Goal: Information Seeking & Learning: Understand process/instructions

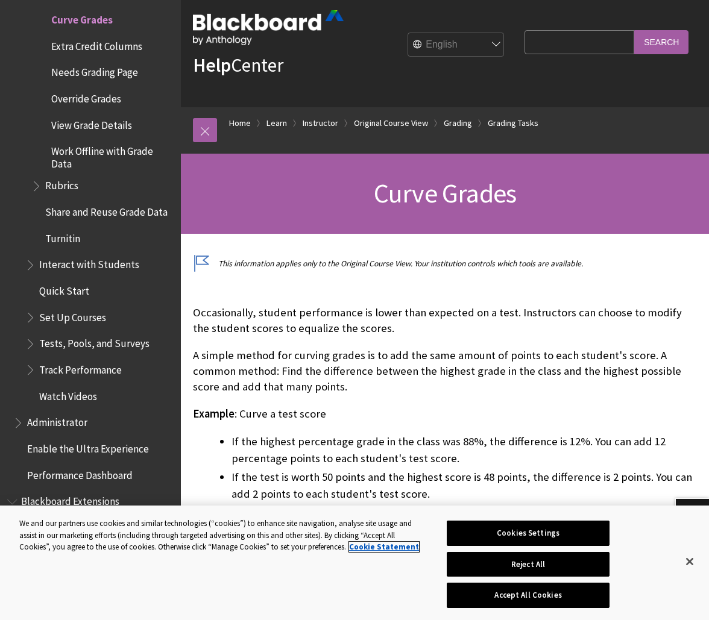
scroll to position [24, 0]
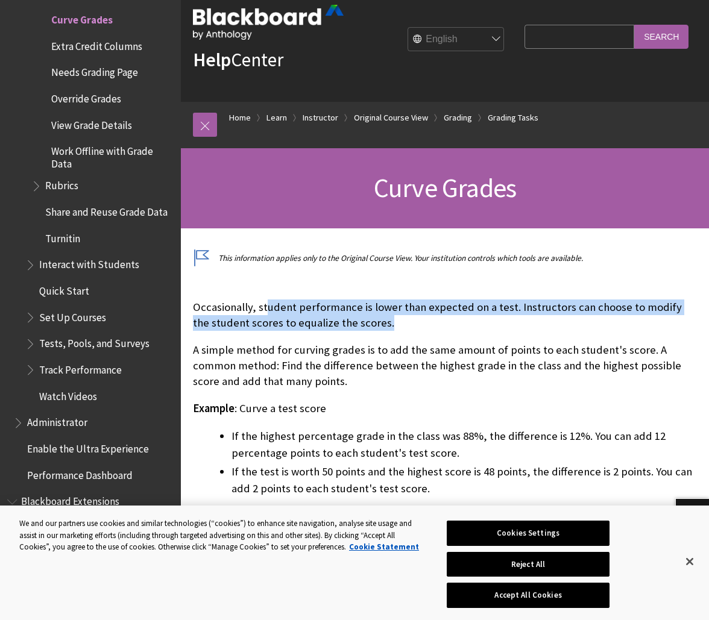
drag, startPoint x: 265, startPoint y: 304, endPoint x: 385, endPoint y: 325, distance: 121.9
click at [385, 325] on p "Occasionally, student performance is lower than expected on a test. Instructors…" at bounding box center [445, 315] width 504 height 31
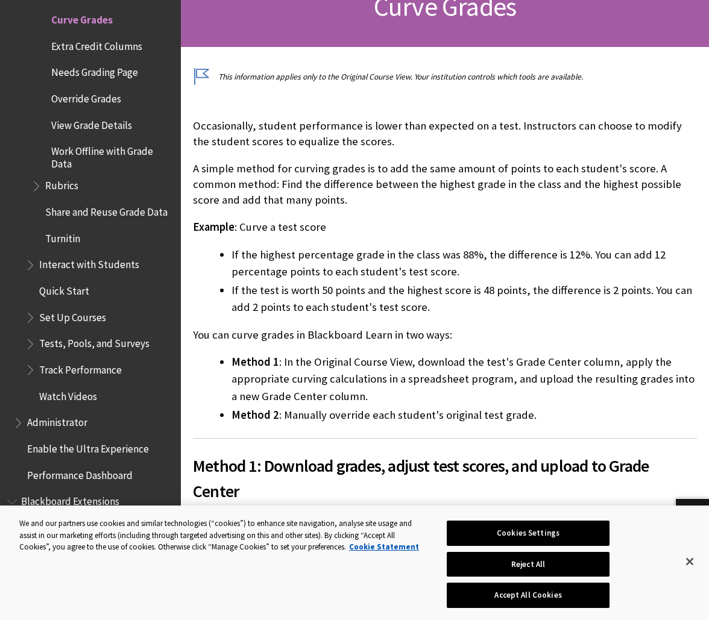
scroll to position [224, 0]
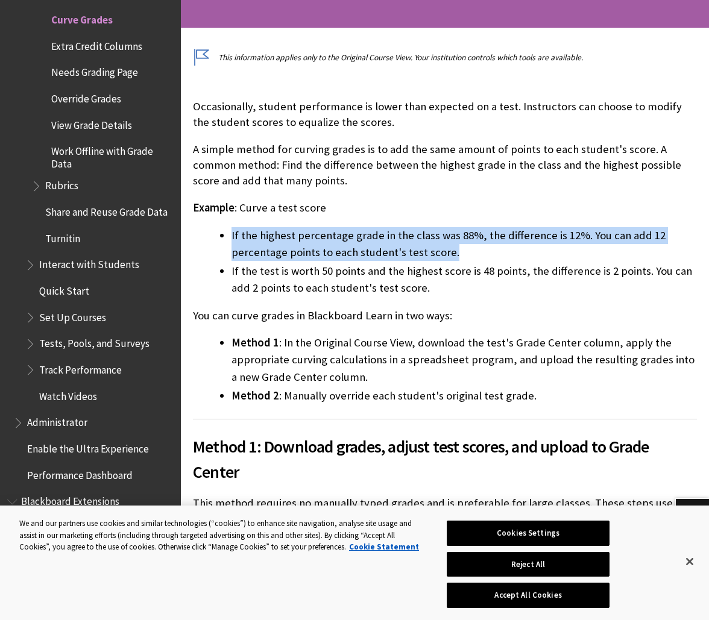
drag, startPoint x: 231, startPoint y: 234, endPoint x: 632, endPoint y: 250, distance: 401.7
click at [632, 250] on ul "If the highest percentage grade in the class was 88%, the difference is 12%. Yo…" at bounding box center [445, 261] width 504 height 69
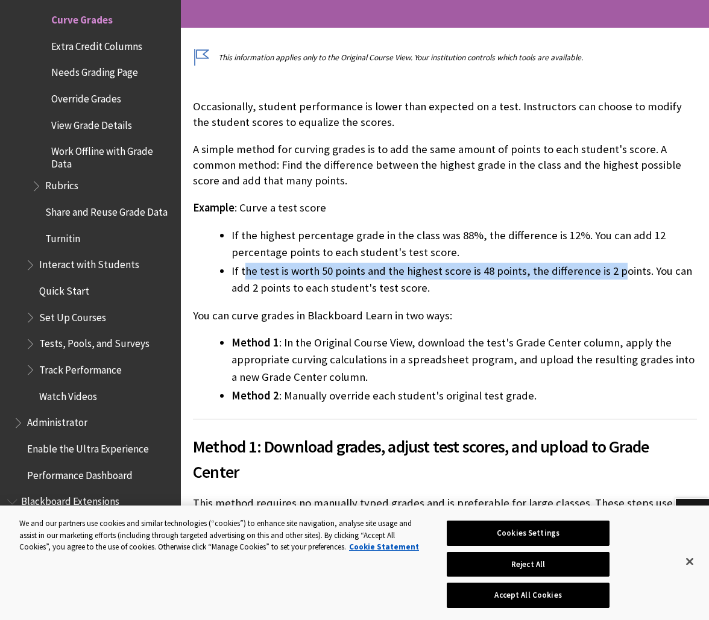
drag, startPoint x: 245, startPoint y: 271, endPoint x: 613, endPoint y: 275, distance: 367.7
click at [614, 275] on li "If the test is worth 50 points and the highest score is 48 points, the differen…" at bounding box center [463, 280] width 465 height 34
click at [613, 275] on li "If the test is worth 50 points and the highest score is 48 points, the differen…" at bounding box center [463, 280] width 465 height 34
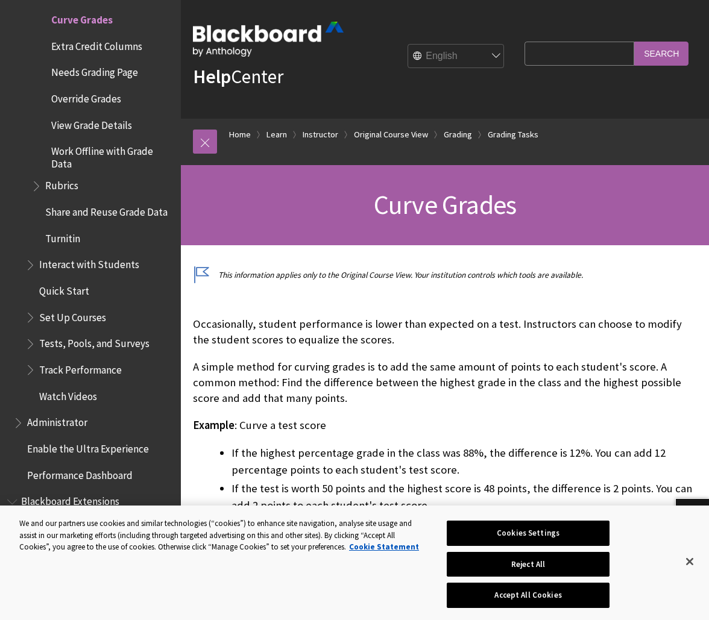
scroll to position [0, 0]
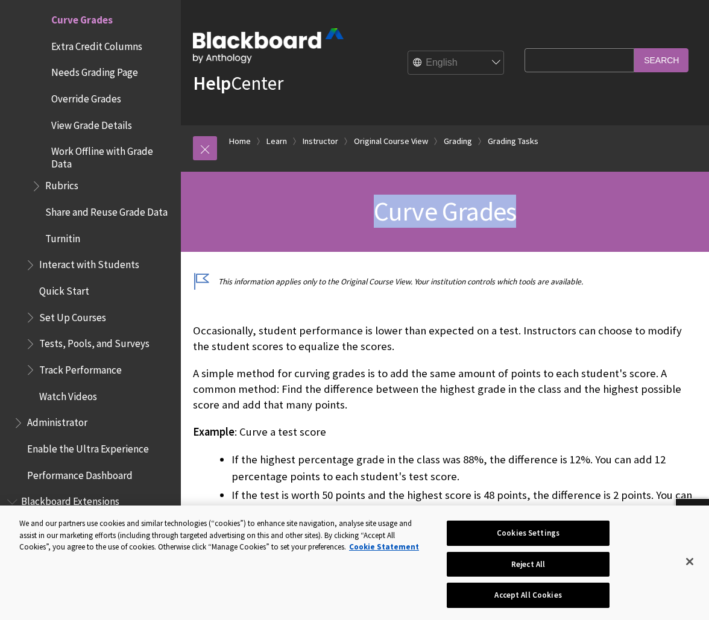
drag, startPoint x: 373, startPoint y: 212, endPoint x: 549, endPoint y: 220, distance: 175.6
click at [549, 220] on h1 "Curve Grades" at bounding box center [445, 212] width 504 height 32
click at [516, 353] on p "Occasionally, student performance is lower than expected on a test. Instructors…" at bounding box center [445, 338] width 504 height 31
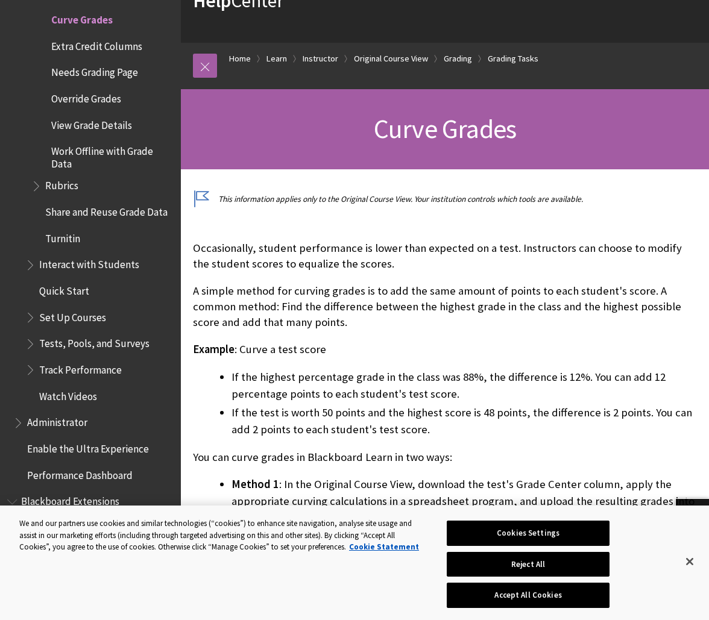
scroll to position [99, 0]
